Goal: Task Accomplishment & Management: Use online tool/utility

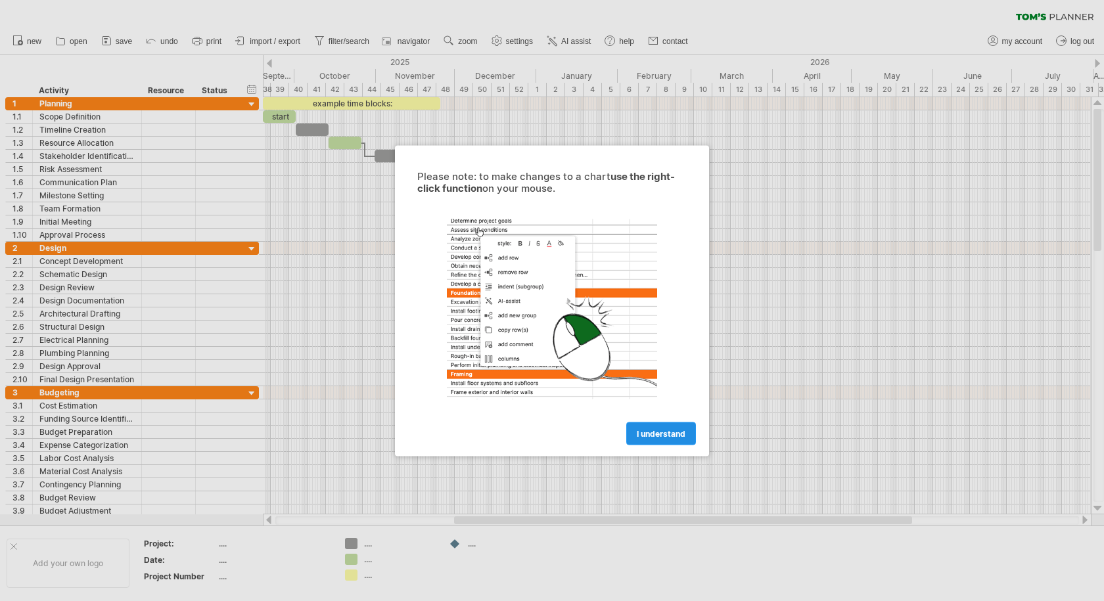
click at [640, 432] on span "I understand" at bounding box center [661, 434] width 49 height 10
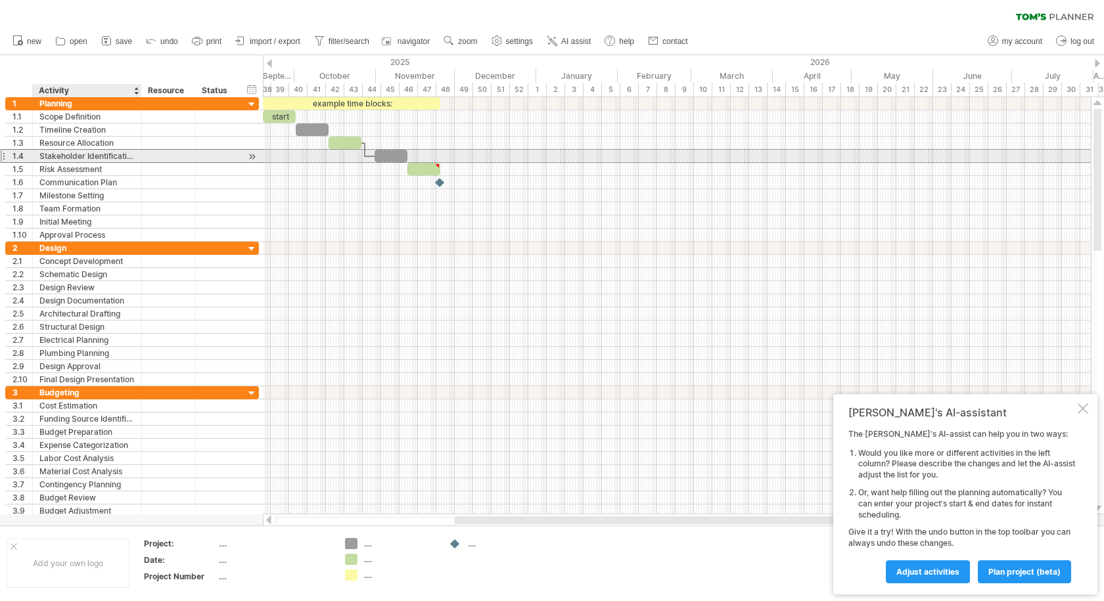
click at [112, 150] on div "Stakeholder Identification" at bounding box center [86, 156] width 95 height 12
drag, startPoint x: 112, startPoint y: 150, endPoint x: 436, endPoint y: 157, distance: 324.8
click at [436, 157] on div "Trying to reach [DOMAIN_NAME] Connected again... 0% clear filter new 1" at bounding box center [552, 300] width 1104 height 601
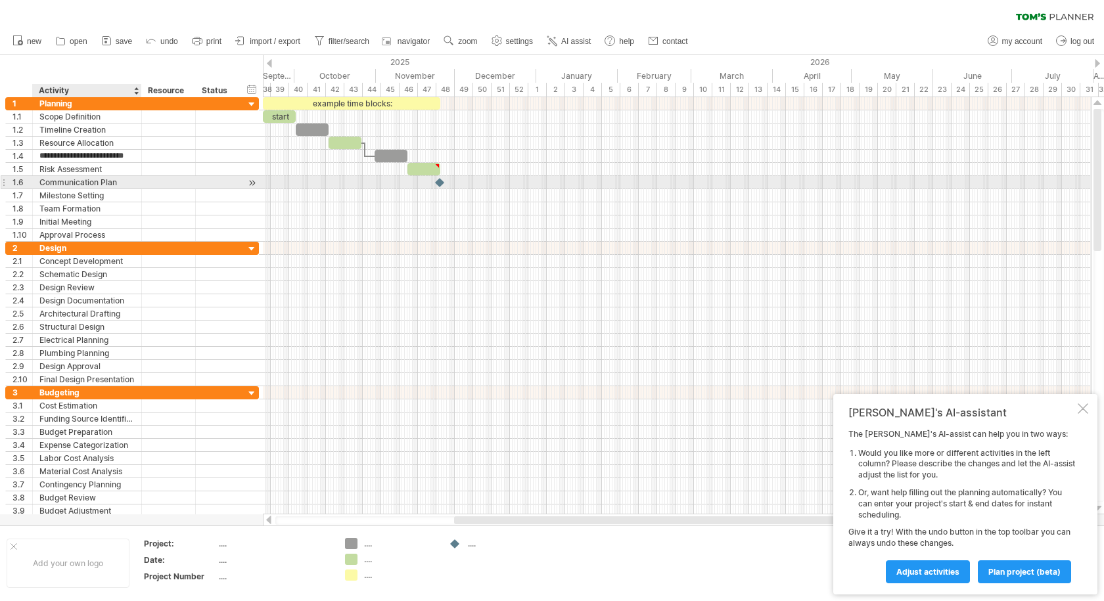
click at [80, 183] on div "Communication Plan" at bounding box center [86, 182] width 95 height 12
click at [1088, 399] on div "[PERSON_NAME]'s AI-assistant The [PERSON_NAME]'s AI-assist can help you in two …" at bounding box center [966, 494] width 264 height 200
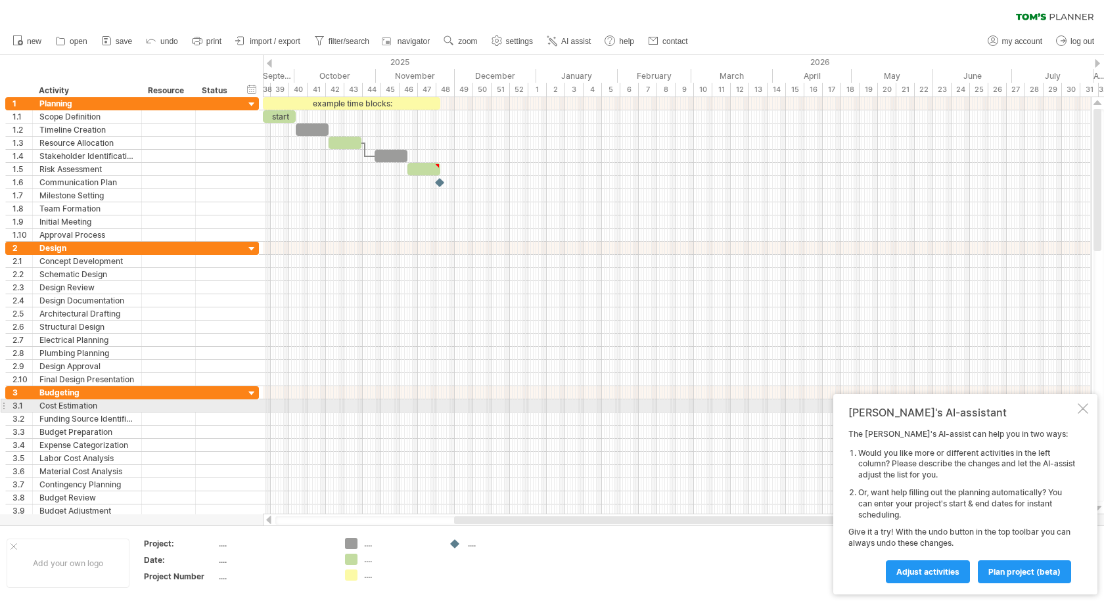
click at [1084, 408] on div at bounding box center [1083, 409] width 11 height 11
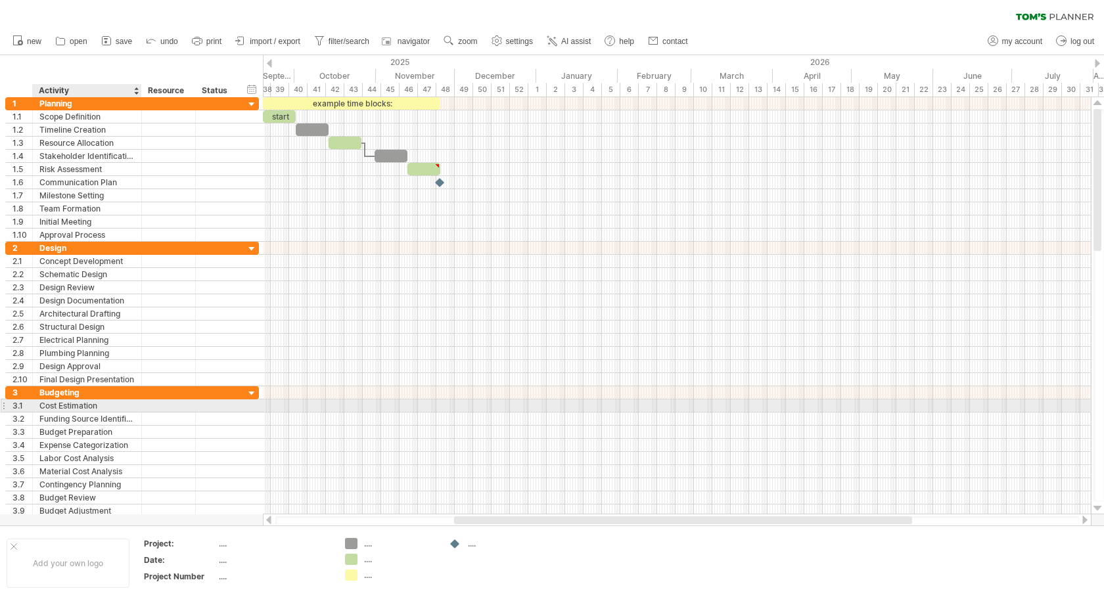
click at [70, 412] on div "Cost Estimation" at bounding box center [86, 406] width 95 height 12
click at [93, 408] on input "**********" at bounding box center [86, 406] width 95 height 12
